Goal: Navigation & Orientation: Find specific page/section

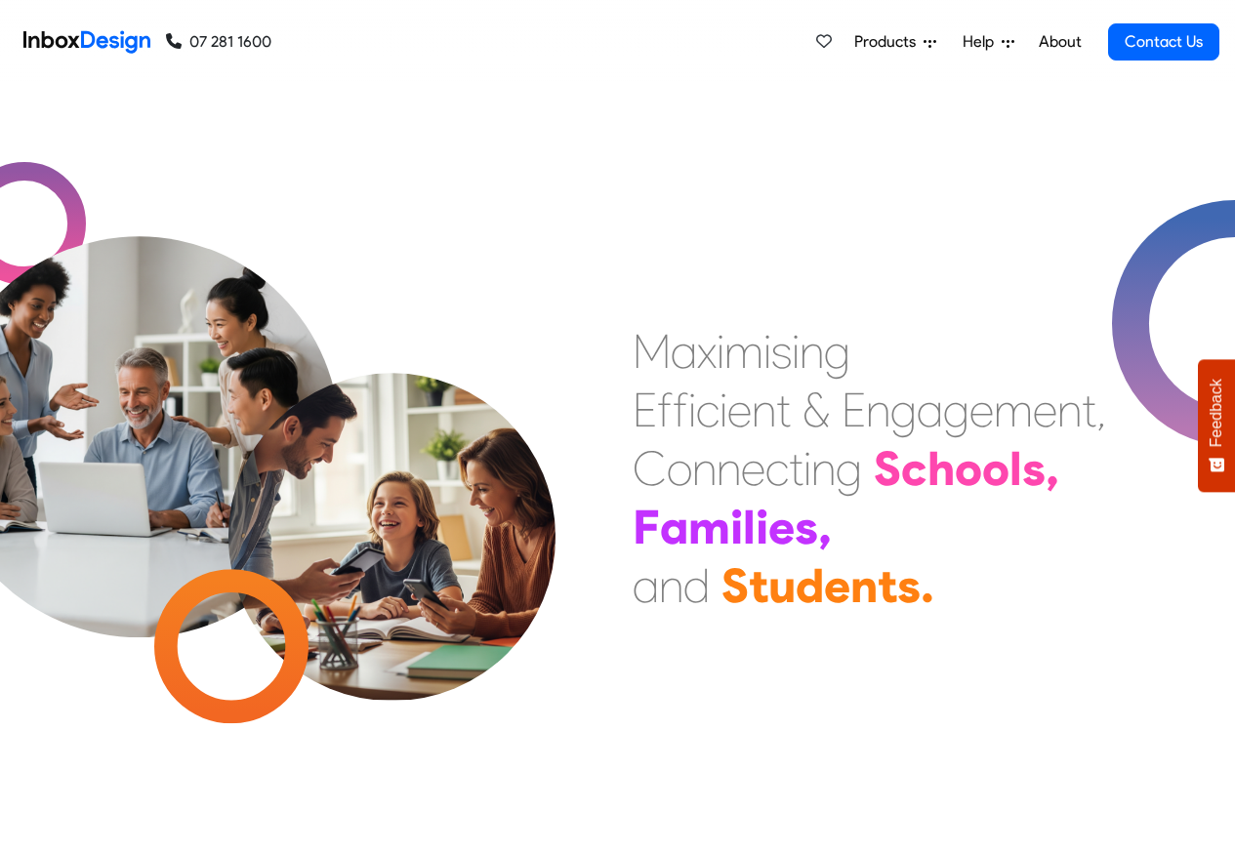
click at [1059, 42] on link "About" at bounding box center [1060, 41] width 54 height 39
